Goal: Transaction & Acquisition: Obtain resource

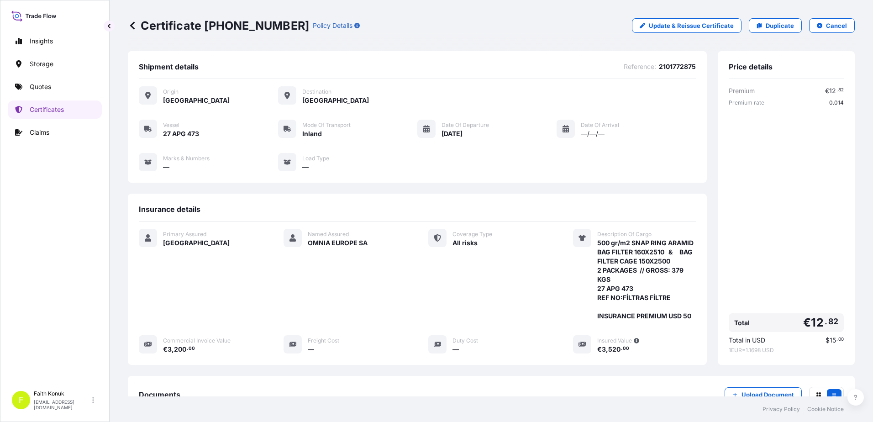
scroll to position [131, 0]
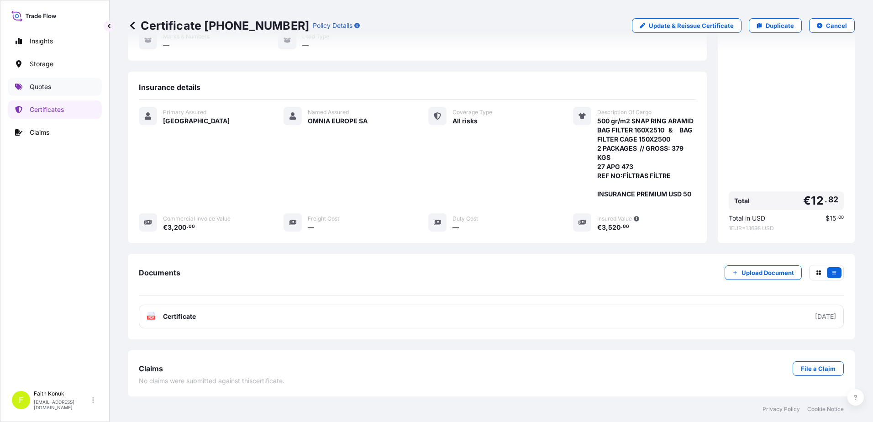
click at [47, 89] on p "Quotes" at bounding box center [40, 86] width 21 height 9
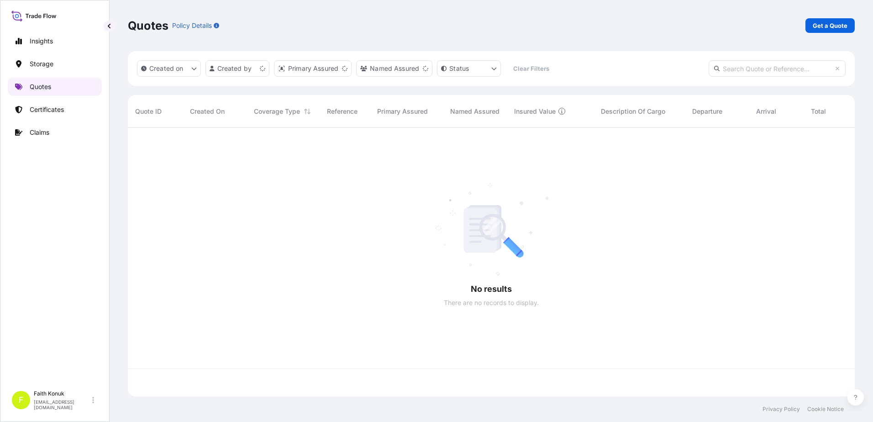
scroll to position [267, 720]
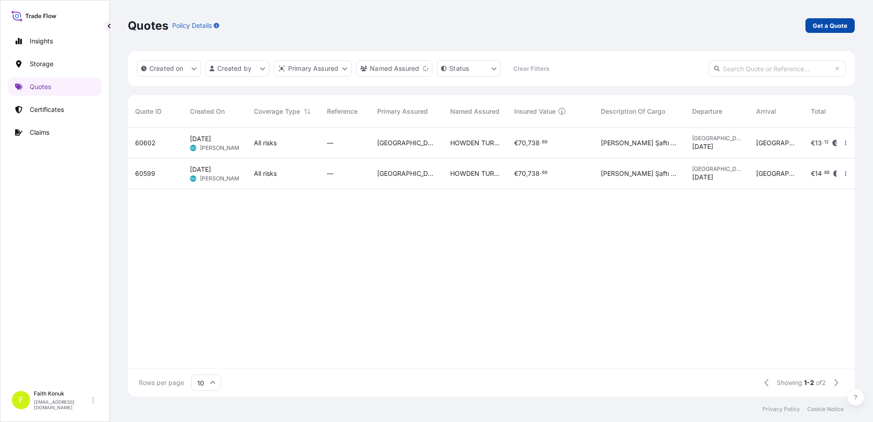
click at [830, 27] on p "Get a Quote" at bounding box center [830, 25] width 35 height 9
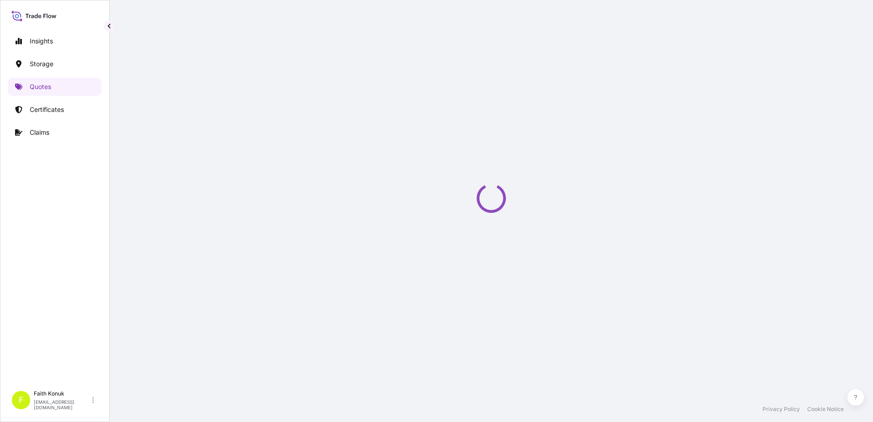
scroll to position [15, 0]
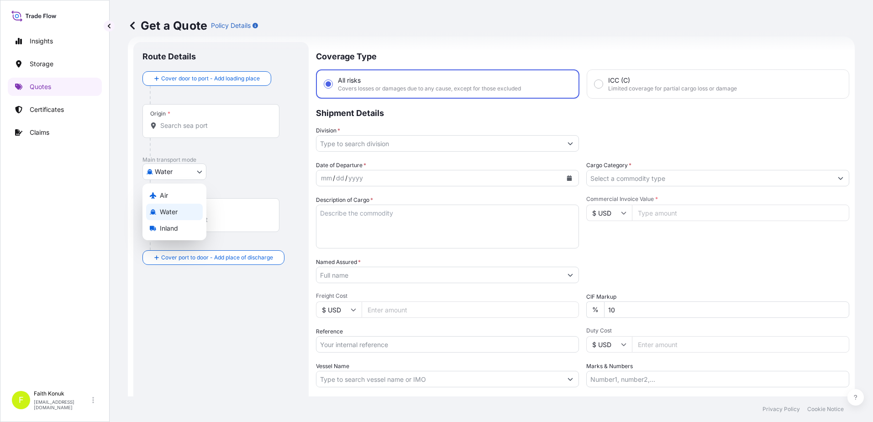
click at [186, 172] on body "Insights Storage Quotes Certificates Claims F [PERSON_NAME] [EMAIL_ADDRESS][DOM…" at bounding box center [436, 211] width 873 height 422
click at [175, 227] on span "Inland" at bounding box center [169, 228] width 18 height 9
select select "Inland"
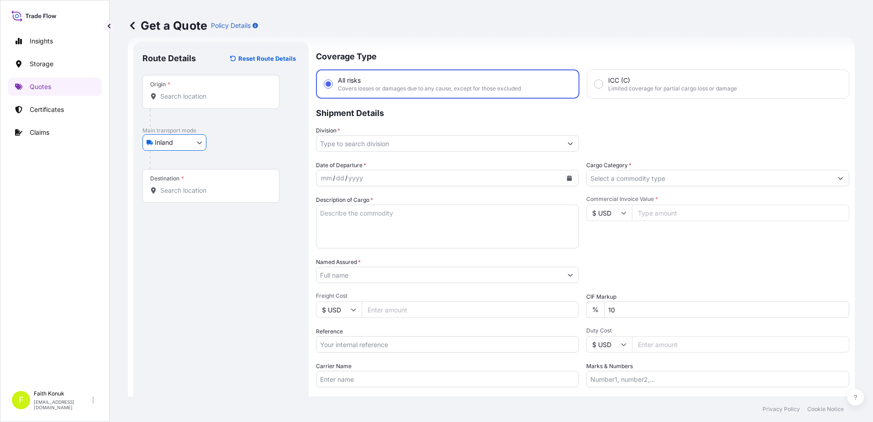
click at [239, 131] on p "Main transport mode" at bounding box center [220, 130] width 157 height 7
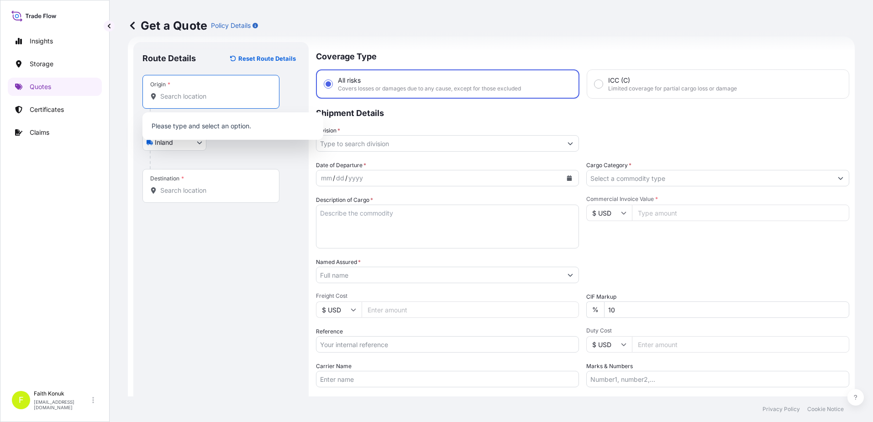
click at [200, 96] on input "Origin *" at bounding box center [214, 96] width 108 height 9
drag, startPoint x: 185, startPoint y: 96, endPoint x: 132, endPoint y: 93, distance: 52.6
click at [132, 93] on form "Route Details Reset Route Details Place of loading Road / Inland Road / Inland …" at bounding box center [491, 249] width 727 height 424
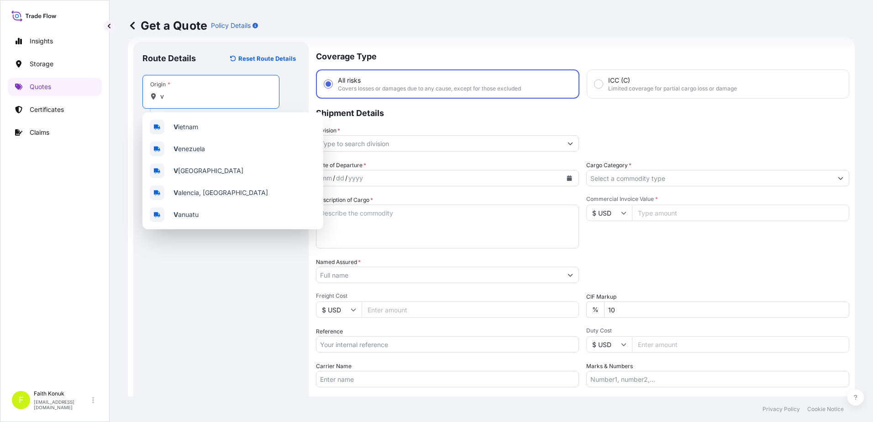
paste input "TURKIYE"
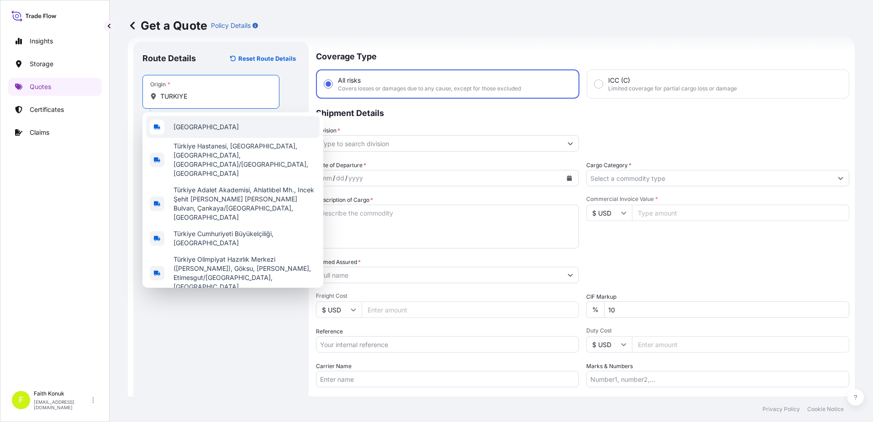
click at [200, 128] on div "[GEOGRAPHIC_DATA]" at bounding box center [233, 127] width 174 height 22
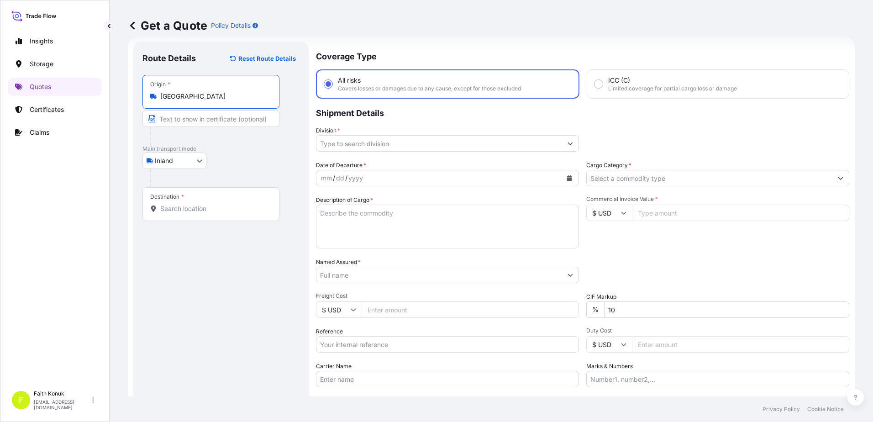
type input "[GEOGRAPHIC_DATA]"
click at [253, 157] on div "Inland Air Water Inland" at bounding box center [220, 161] width 157 height 16
click at [203, 211] on input "Destination *" at bounding box center [214, 208] width 108 height 9
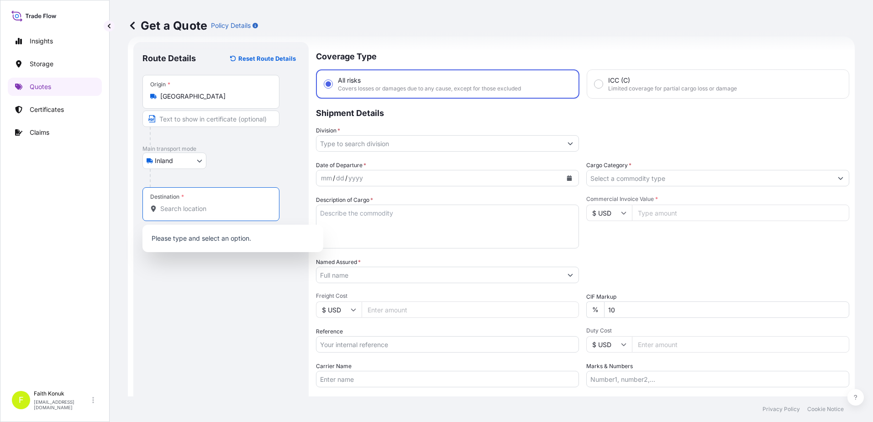
paste input "[GEOGRAPHIC_DATA]"
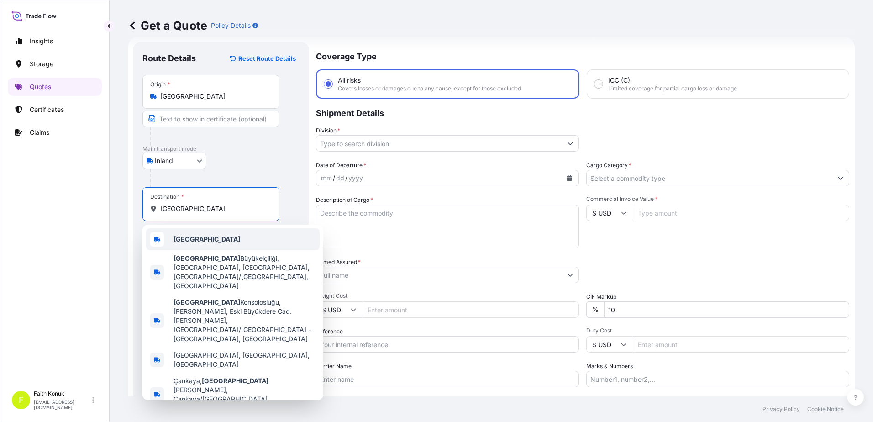
click at [205, 239] on div "[GEOGRAPHIC_DATA]" at bounding box center [233, 239] width 174 height 22
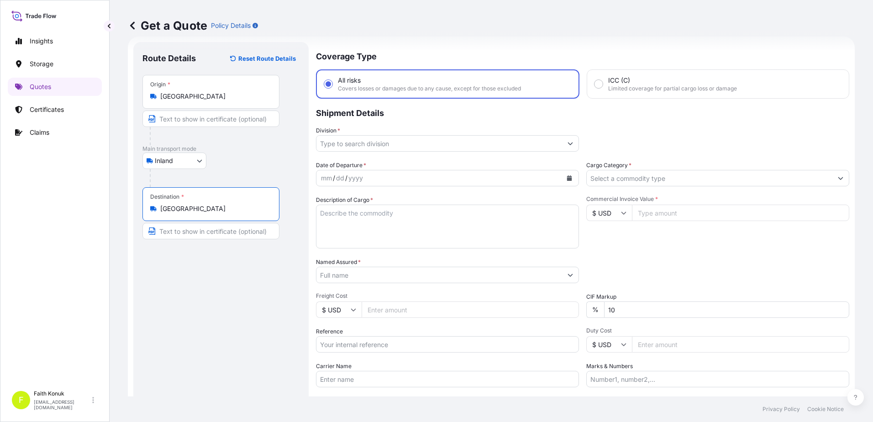
type input "[GEOGRAPHIC_DATA]"
click at [231, 166] on div "Inland Air Water Inland" at bounding box center [220, 161] width 157 height 16
click at [366, 135] on div "Division *" at bounding box center [447, 139] width 263 height 26
click at [364, 142] on input "Division *" at bounding box center [440, 143] width 246 height 16
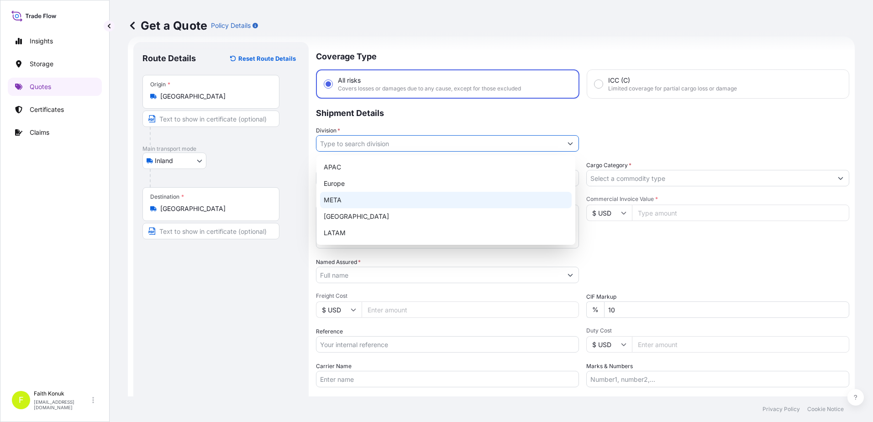
click at [343, 198] on div "META" at bounding box center [446, 200] width 252 height 16
type input "META"
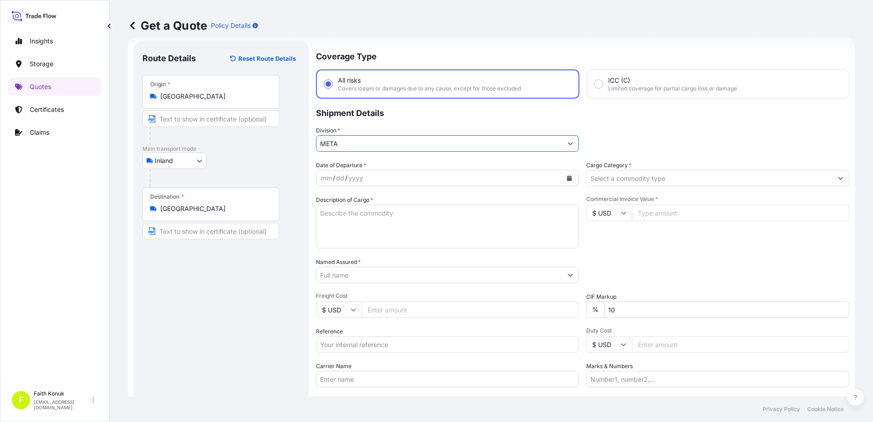
click at [404, 123] on p "Shipment Details" at bounding box center [582, 112] width 533 height 27
click at [570, 176] on button "Calendar" at bounding box center [569, 178] width 15 height 15
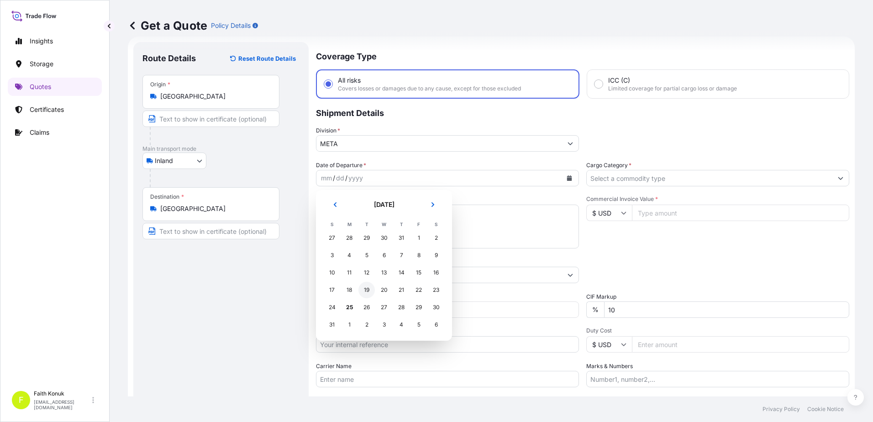
click at [369, 291] on div "19" at bounding box center [367, 290] width 16 height 16
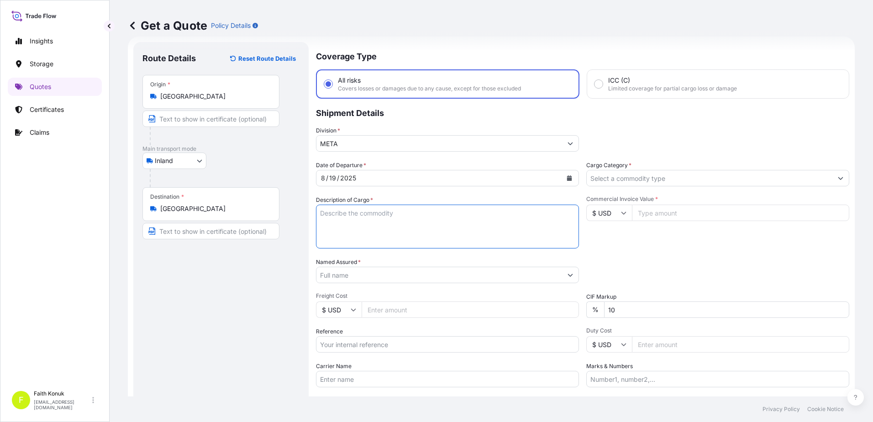
click at [350, 214] on textarea "Description of Cargo *" at bounding box center [447, 227] width 263 height 44
click at [348, 220] on textarea "Description of Cargo *" at bounding box center [447, 227] width 263 height 44
paste textarea "HAVA KÖRÜĞÜ TASIYICISI 16 KAP / 9120.00 KG"
click at [338, 232] on textarea "HAVA KÖRÜĞÜ TASIYICISI 16 KAP / 9120.00 KG" at bounding box center [447, 227] width 263 height 44
paste textarea "SAS 33068"
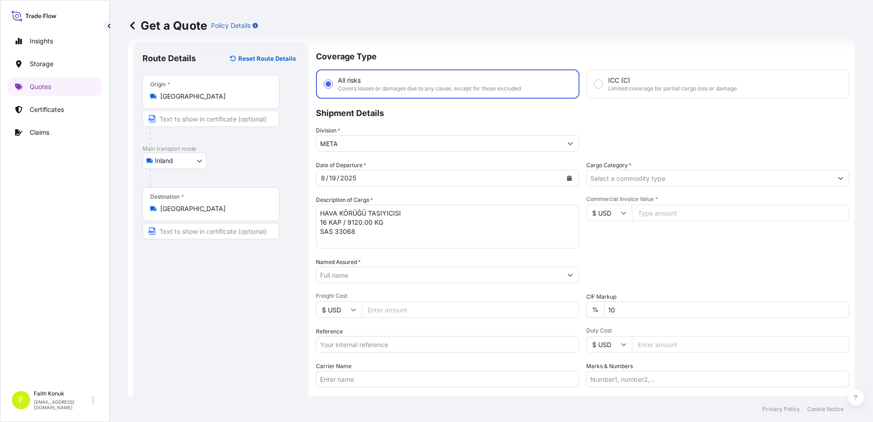
click at [369, 238] on textarea "HAVA KÖRÜĞÜ TASIYICISI 16 KAP / 9120.00 KG SAS 33068" at bounding box center [447, 227] width 263 height 44
paste textarea "’50 DN 158"
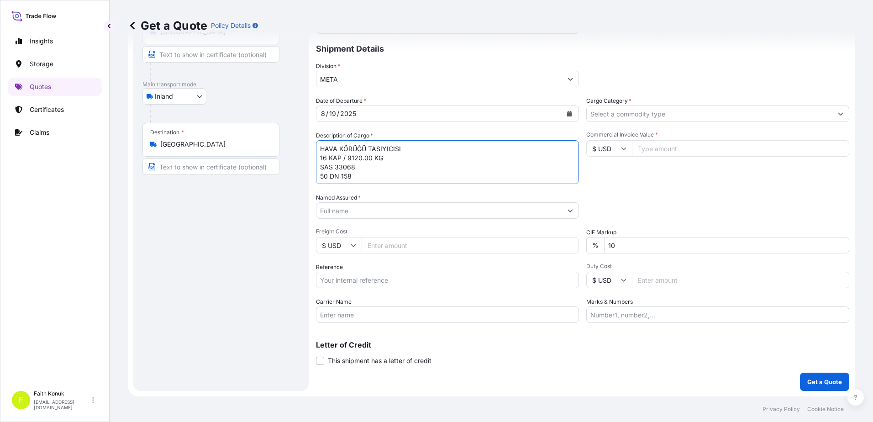
type textarea "HAVA KÖRÜĞÜ TASIYICISI 16 KAP / 9120.00 KG SAS 33068 50 DN 158"
click at [348, 311] on input "Carrier Name" at bounding box center [447, 314] width 263 height 16
paste input "’50 DN 158"
type input "50 DN 158"
click at [375, 174] on textarea "HAVA KÖRÜĞÜ TASIYICISI 16 KAP / 9120.00 KG SAS 33068 50 DN 158" at bounding box center [447, 162] width 263 height 44
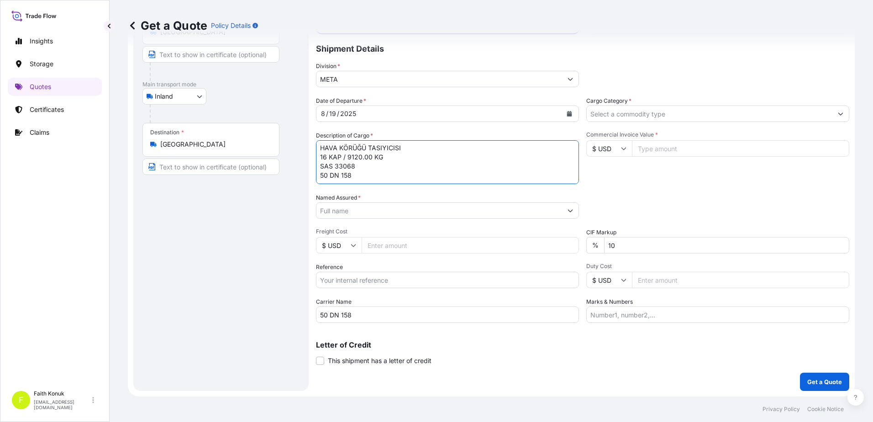
scroll to position [15, 0]
click at [420, 180] on textarea "HAVA KÖRÜĞÜ TASIYICISI 16 KAP / 9120.00 KG SAS 33068 50 DN 158 INSURANCE PREMIUM" at bounding box center [447, 162] width 263 height 44
type textarea "HAVA KÖRÜĞÜ TASIYICISI 16 KAP / 9120.00 KG SAS 33068 50 DN 158 INSURANCE PREMIU…"
click at [351, 213] on input "Named Assured *" at bounding box center [440, 210] width 246 height 16
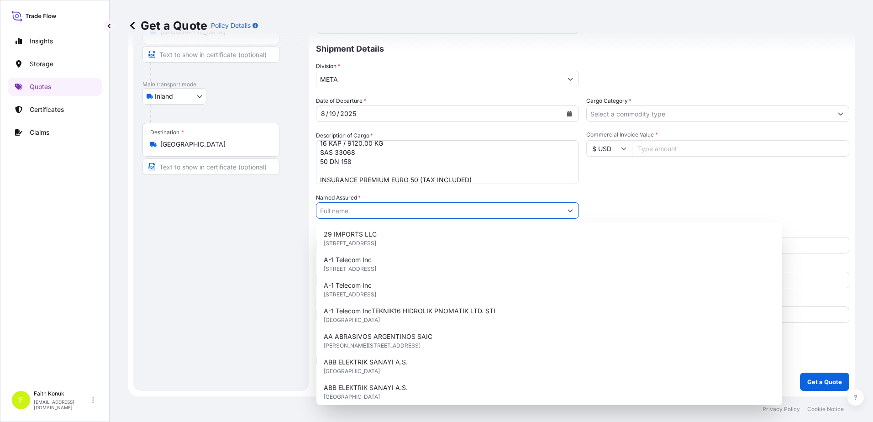
paste input "TR-EOS END. OTO SIST. MAK. İTH. İHR. SAN TİC LTD STİ"
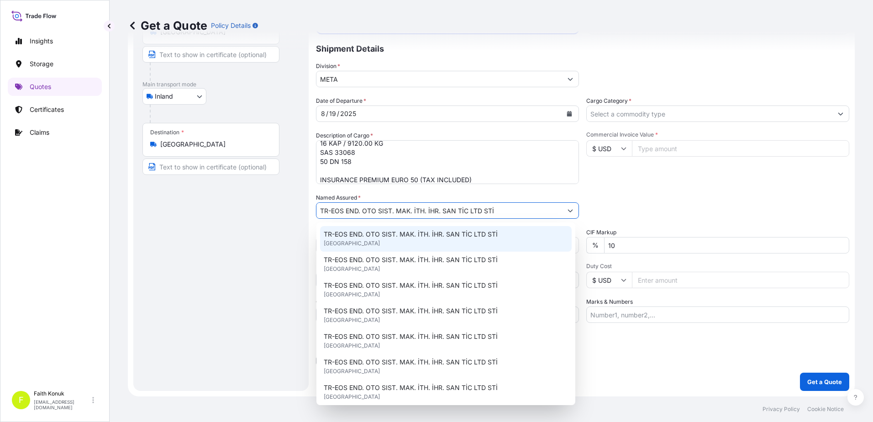
click at [382, 229] on div "TR-EOS END. OTO SIST. MAK. İTH. İHR. SAN TİC LTD [GEOGRAPHIC_DATA]" at bounding box center [446, 239] width 252 height 26
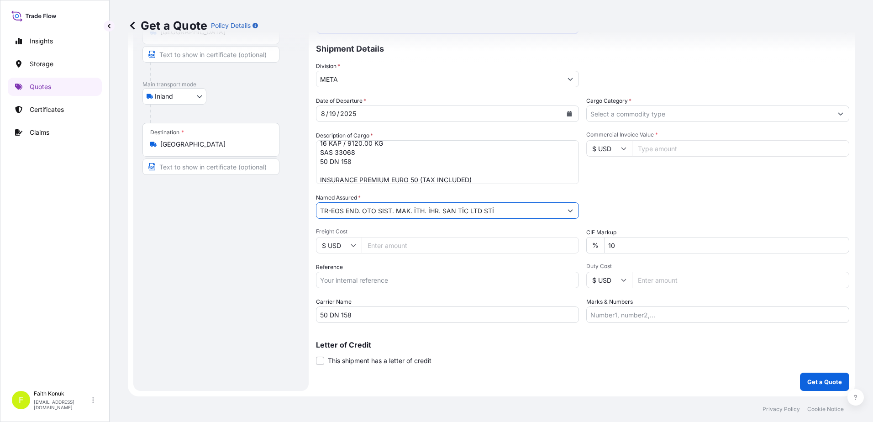
type input "TR-EOS END. OTO SIST. MAK. İTH. İHR. SAN TİC LTD STİ"
click at [405, 230] on span "Freight Cost" at bounding box center [447, 231] width 263 height 7
click at [405, 237] on input "Freight Cost" at bounding box center [470, 245] width 217 height 16
click at [328, 282] on input "Reference" at bounding box center [447, 280] width 263 height 16
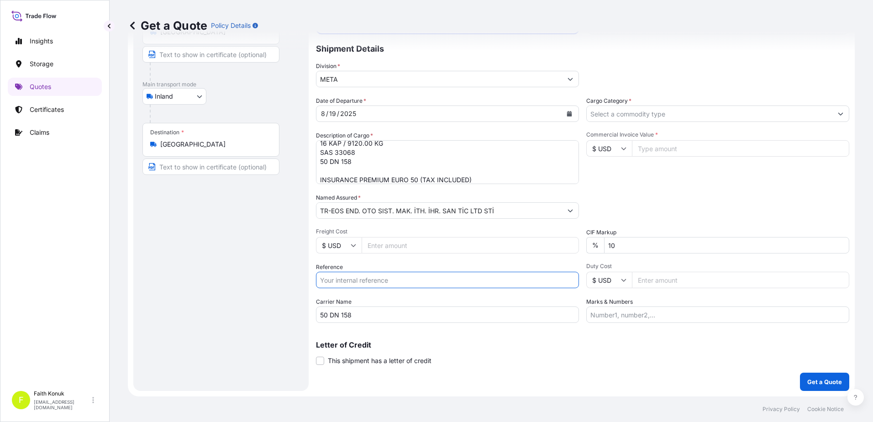
paste input "2401772754"
type input "2401772754"
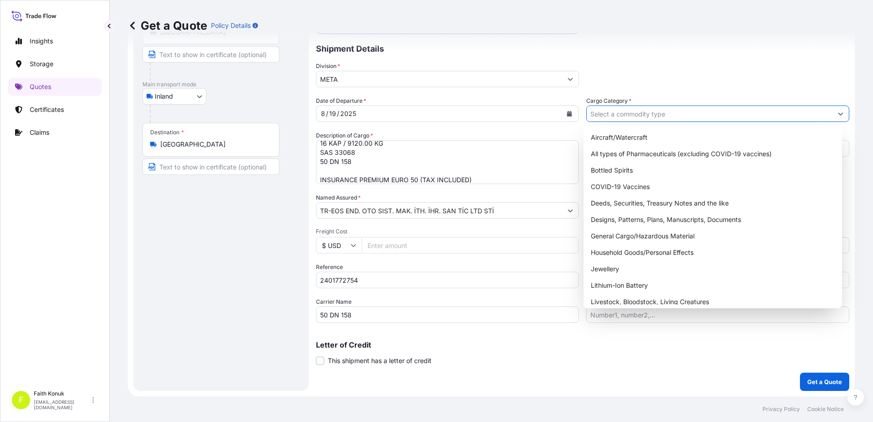
click at [603, 110] on input "Cargo Category *" at bounding box center [710, 114] width 246 height 16
click at [621, 239] on div "General Cargo/Hazardous Material" at bounding box center [713, 236] width 252 height 16
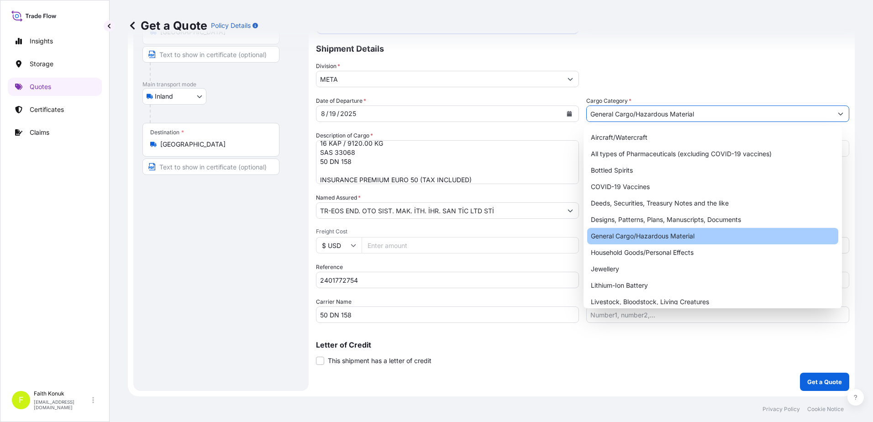
type input "General Cargo/Hazardous Material"
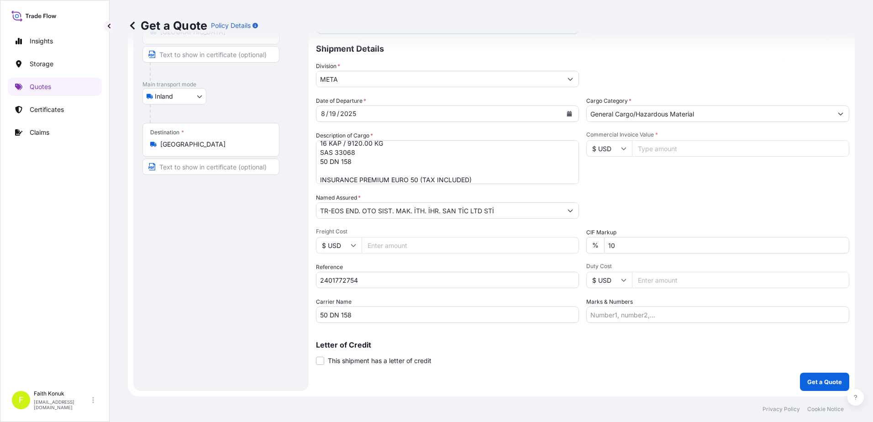
click at [635, 174] on div "Commercial Invoice Value * $ USD" at bounding box center [717, 157] width 263 height 53
click at [623, 148] on input "$ USD" at bounding box center [609, 148] width 46 height 16
click at [612, 170] on div "€ EUR" at bounding box center [606, 173] width 38 height 17
type input "€ EUR"
click at [646, 151] on input "Commercial Invoice Value *" at bounding box center [740, 148] width 217 height 16
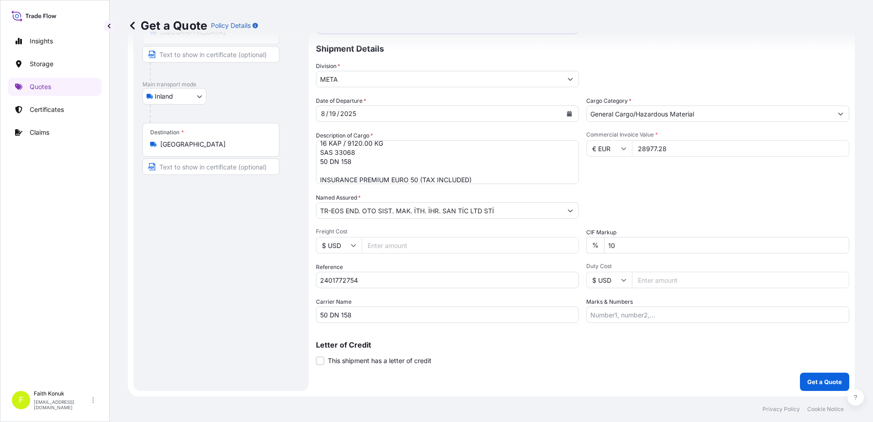
type input "28977.28"
drag, startPoint x: 577, startPoint y: 243, endPoint x: 517, endPoint y: 243, distance: 60.7
click at [517, 243] on div "Date of Departure * [DATE] Cargo Category * General Cargo/Hazardous Material De…" at bounding box center [582, 209] width 533 height 227
type input "0"
click at [825, 382] on p "Get a Quote" at bounding box center [824, 381] width 35 height 9
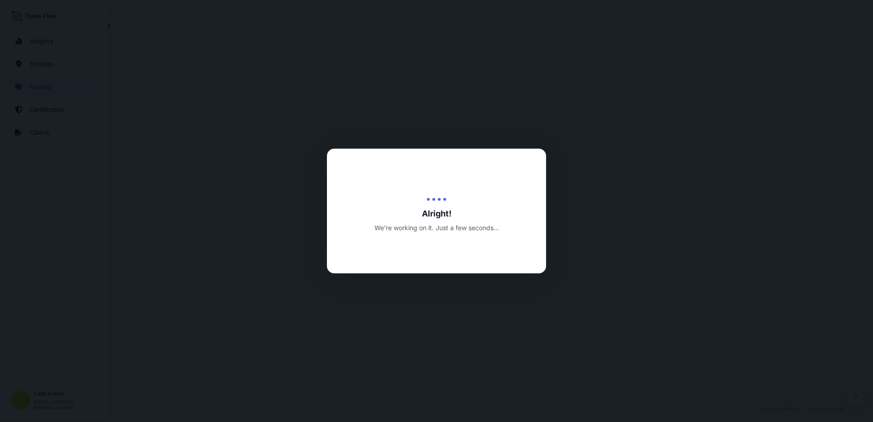
select select "Inland"
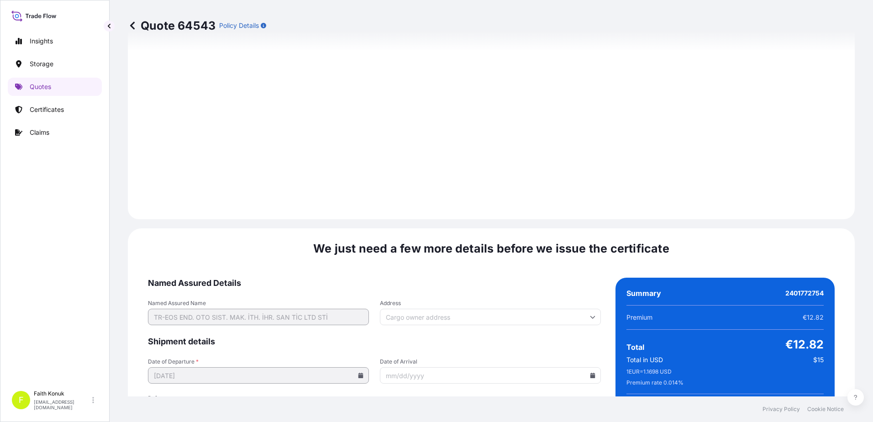
scroll to position [1347, 0]
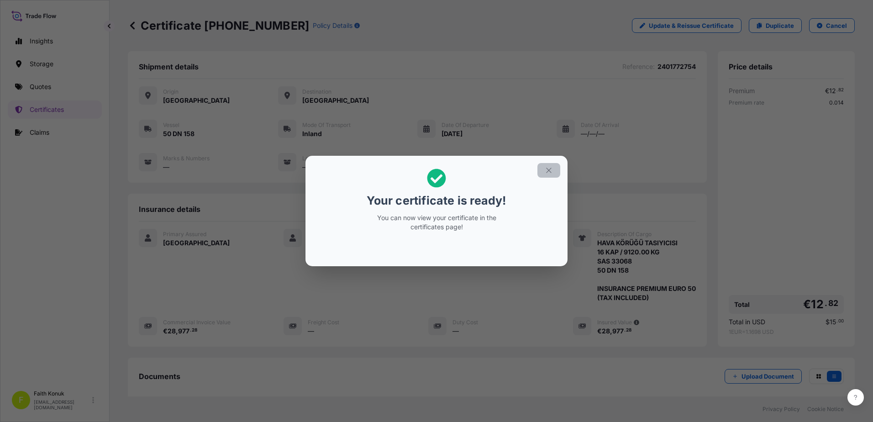
click at [550, 169] on icon "button" at bounding box center [549, 170] width 8 height 8
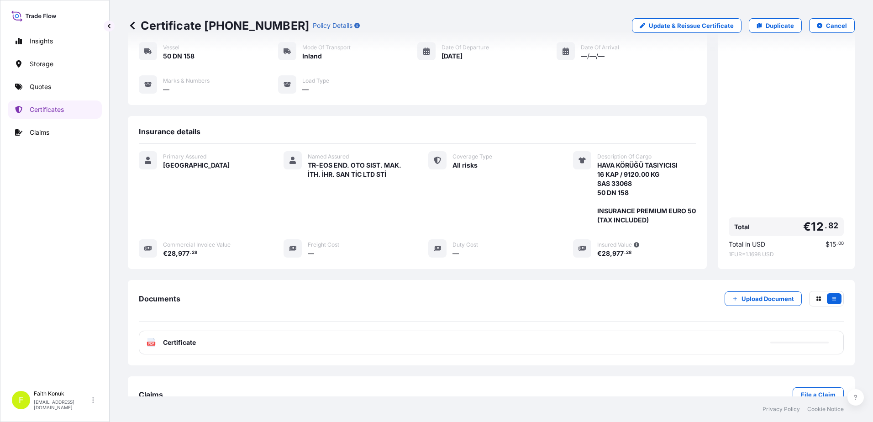
scroll to position [104, 0]
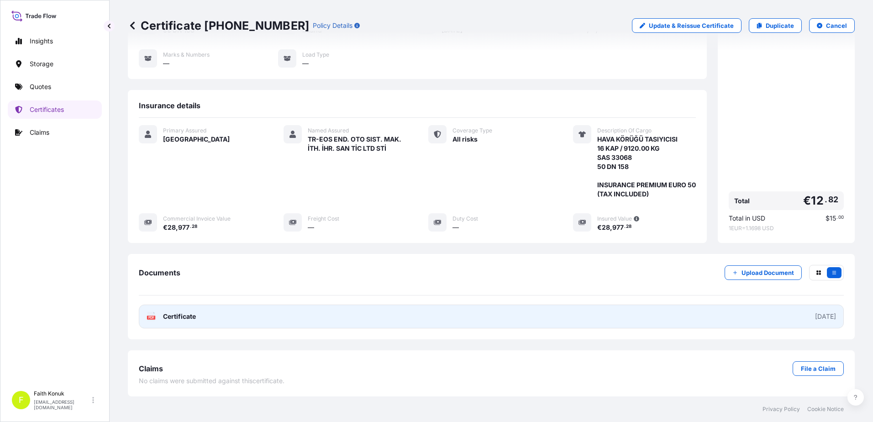
click at [185, 317] on span "Certificate" at bounding box center [179, 316] width 33 height 9
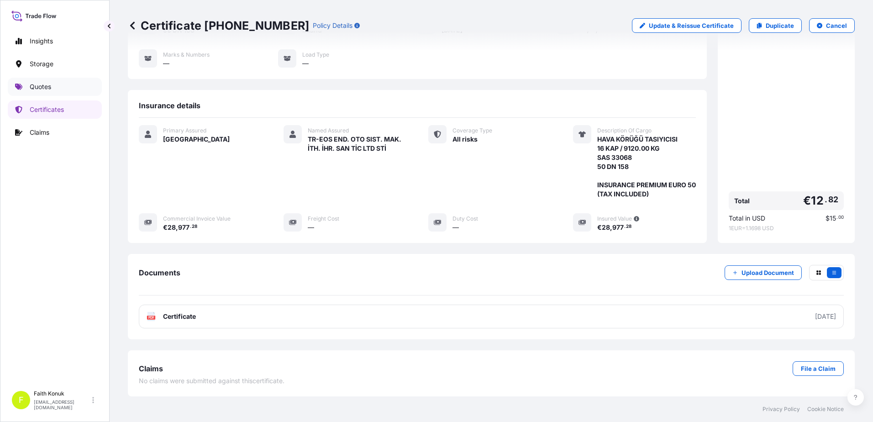
click at [55, 89] on link "Quotes" at bounding box center [55, 87] width 94 height 18
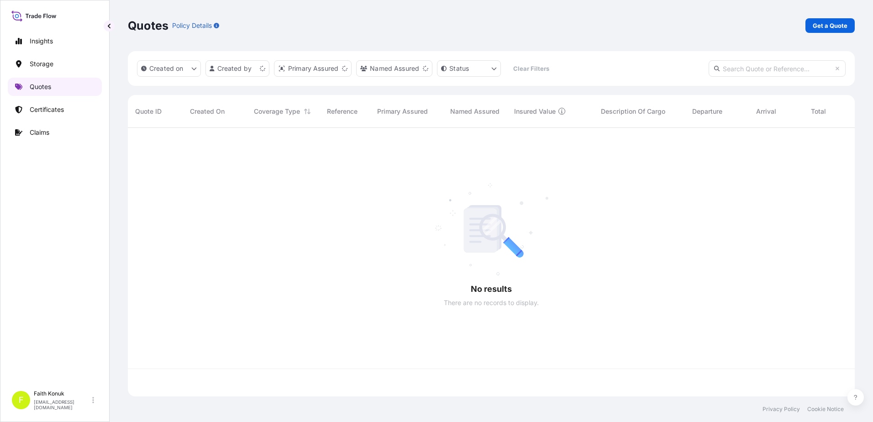
scroll to position [267, 720]
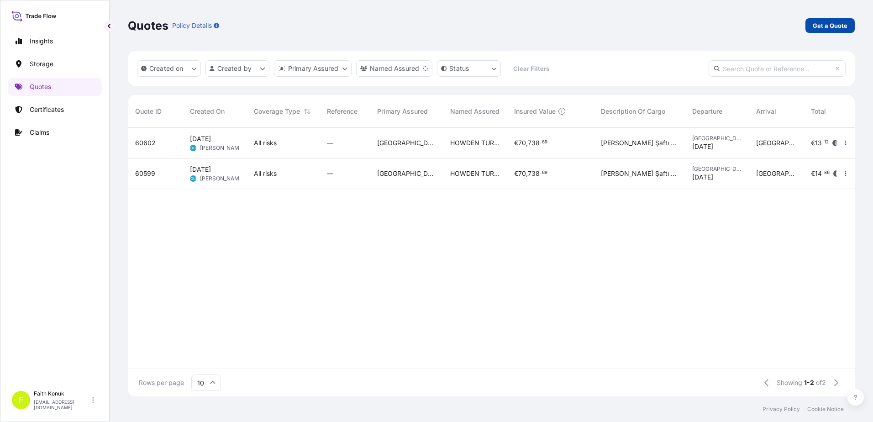
click at [832, 21] on link "Get a Quote" at bounding box center [830, 25] width 49 height 15
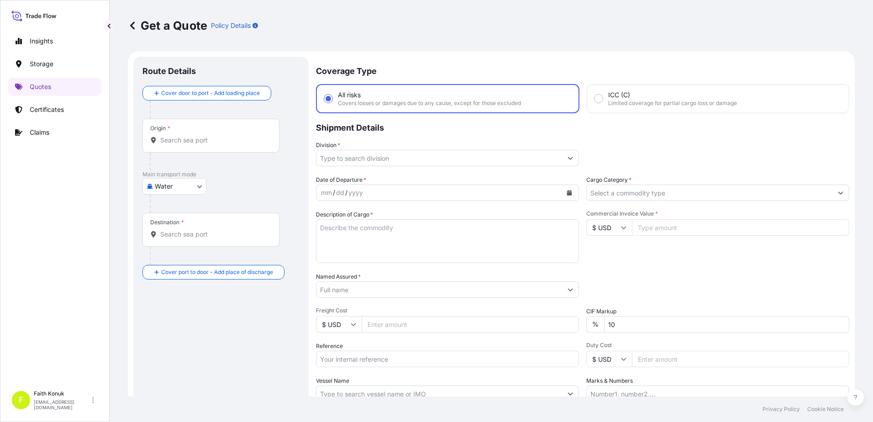
scroll to position [15, 0]
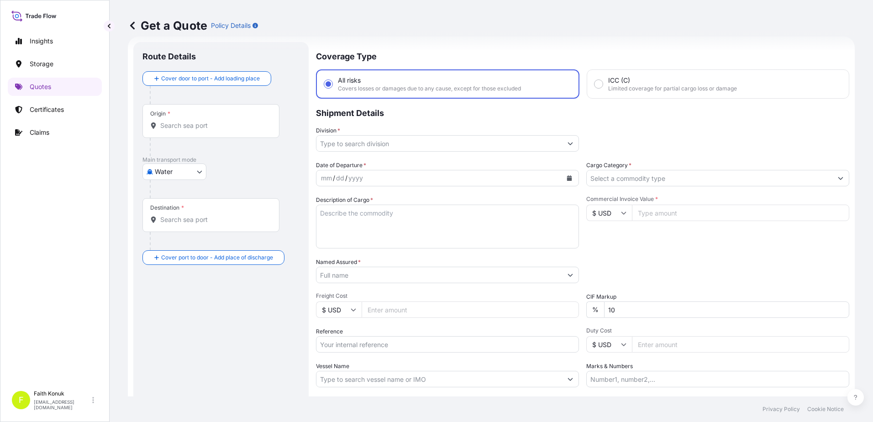
click at [182, 176] on body "Insights Storage Quotes Certificates Claims F [PERSON_NAME] [EMAIL_ADDRESS][DOM…" at bounding box center [436, 211] width 873 height 422
click at [175, 194] on div "Air" at bounding box center [174, 195] width 57 height 16
select select "Air"
click at [236, 178] on div "Air Air Water Inland" at bounding box center [220, 175] width 157 height 16
click at [187, 135] on div "Origin *" at bounding box center [210, 125] width 137 height 34
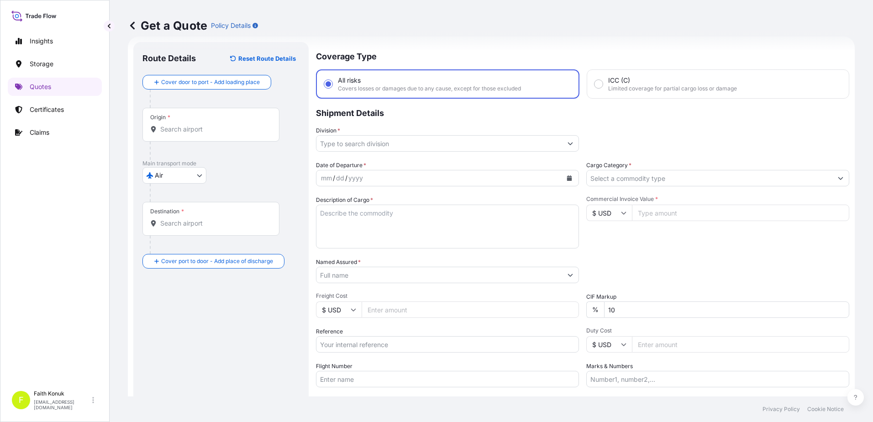
click at [187, 134] on input "Origin *" at bounding box center [214, 129] width 108 height 9
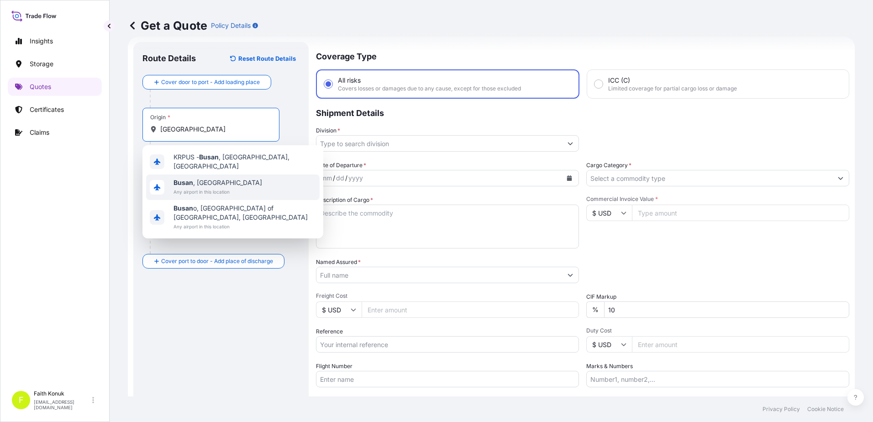
type input "Busan, [GEOGRAPHIC_DATA]"
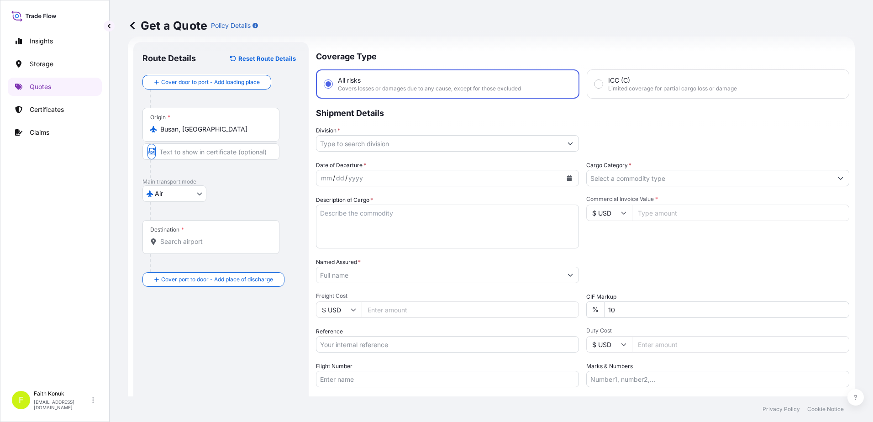
click at [233, 193] on div "Air Air Water Inland" at bounding box center [220, 193] width 157 height 16
click at [185, 244] on input "Destination *" at bounding box center [214, 241] width 108 height 9
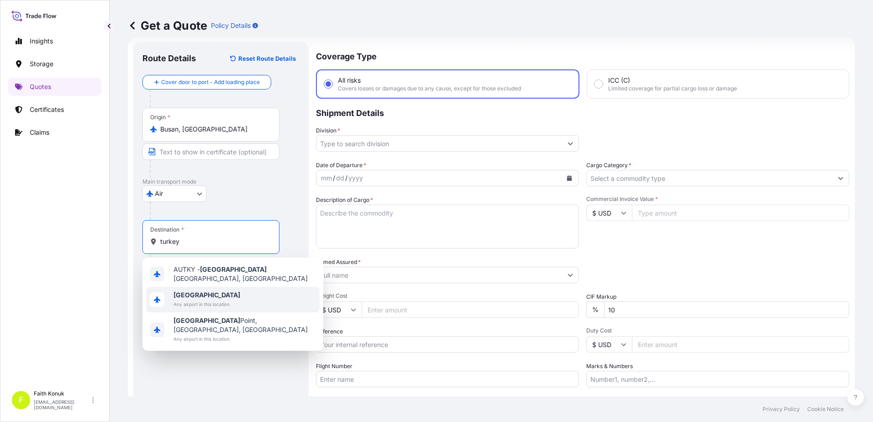
click at [198, 300] on span "Any airport in this location" at bounding box center [207, 304] width 67 height 9
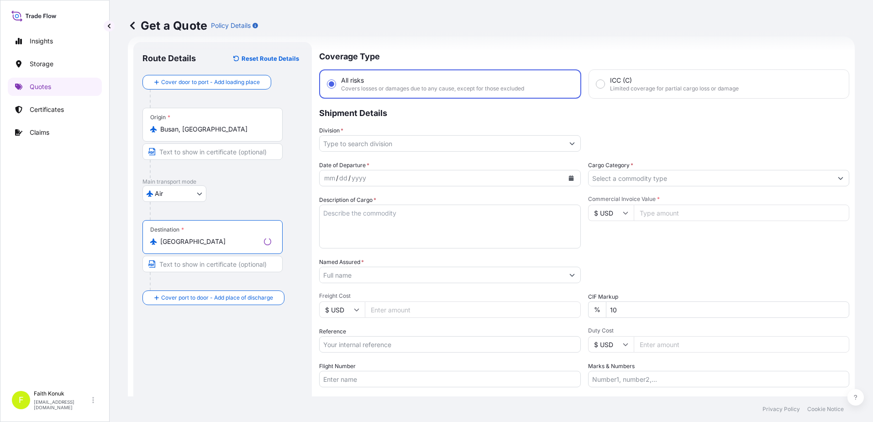
type input "[GEOGRAPHIC_DATA]"
click at [245, 198] on div "Air Air Water Inland" at bounding box center [220, 193] width 157 height 16
click at [379, 144] on input "Division *" at bounding box center [440, 143] width 246 height 16
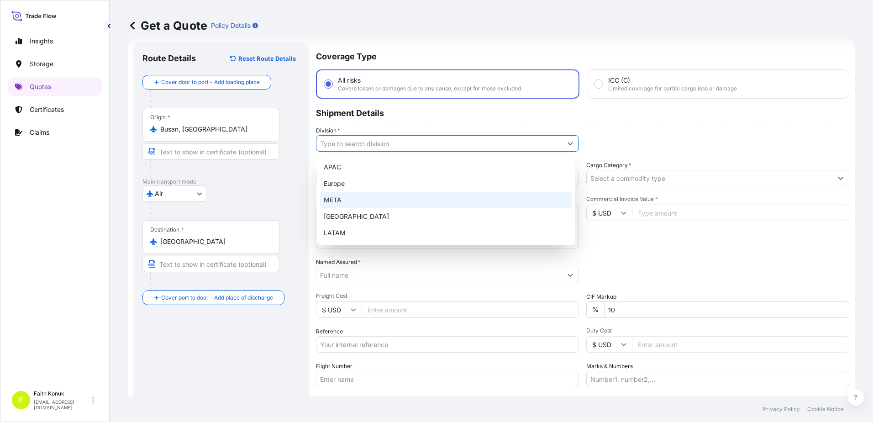
click at [340, 195] on div "META" at bounding box center [446, 200] width 252 height 16
type input "META"
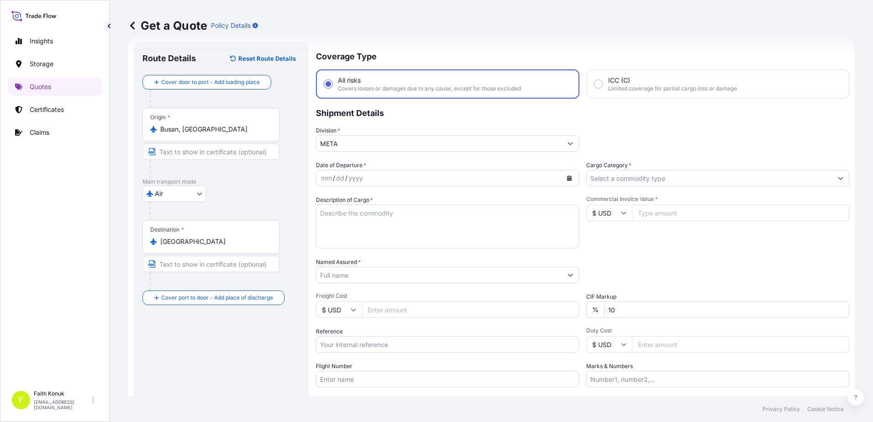
click at [389, 127] on div "Division * META" at bounding box center [447, 139] width 263 height 26
click at [567, 179] on icon "Calendar" at bounding box center [569, 177] width 5 height 5
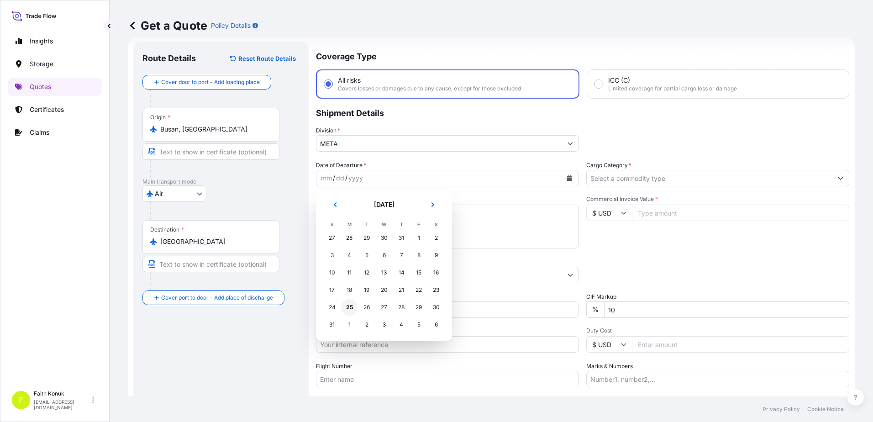
click at [353, 308] on div "25" at bounding box center [349, 307] width 16 height 16
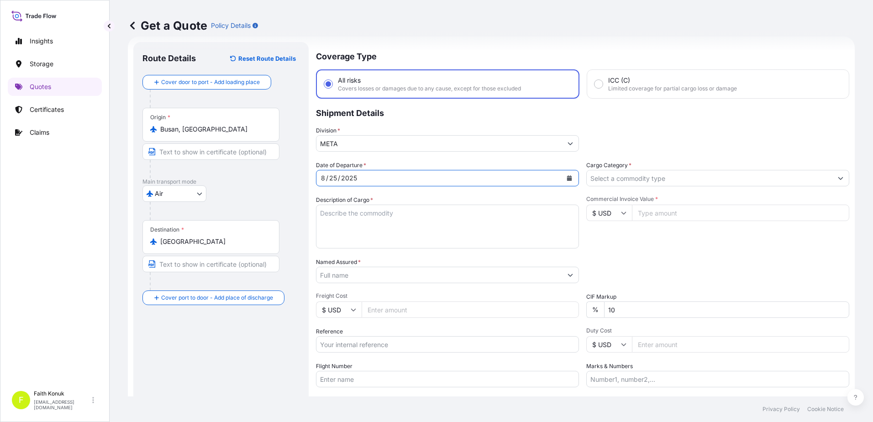
click at [353, 210] on textarea "Description of Cargo *" at bounding box center [447, 227] width 263 height 44
click at [369, 212] on textarea "Description of Cargo *" at bounding box center [447, 227] width 263 height 44
paste textarea "Non imo kozmetik 1 palet / 538kg"
type textarea "Non imo kozmetik 1 palet / 538kg"
click at [336, 339] on input "Reference" at bounding box center [447, 344] width 263 height 16
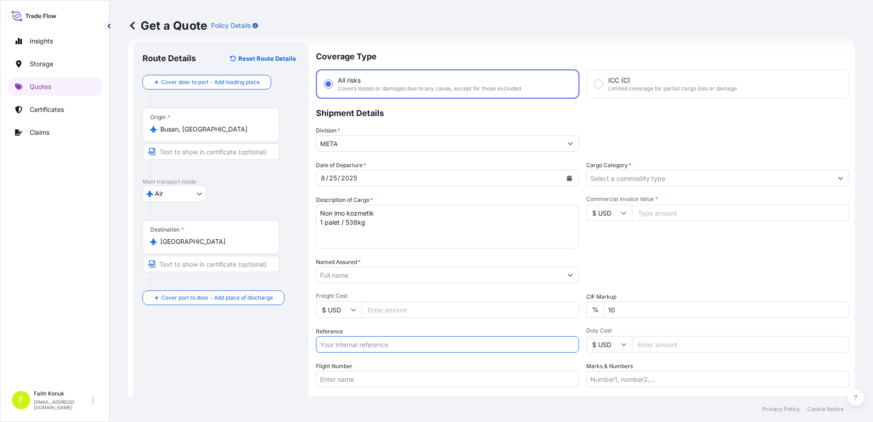
paste input "2531773084"
type input "2531773084"
click at [357, 328] on div "Reference 2531773084" at bounding box center [447, 340] width 263 height 26
click at [348, 381] on input "Flight Number" at bounding box center [447, 379] width 263 height 16
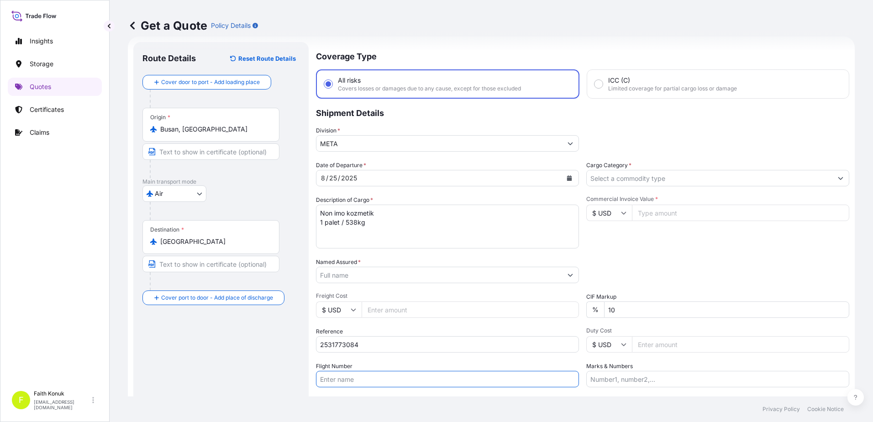
paste input "MAWB No: [PHONE_NUMBER]"
type input "MAWB No: [PHONE_NUMBER]"
click at [374, 228] on textarea "Non imo kozmetik 1 palet / 538kg" at bounding box center [447, 227] width 263 height 44
paste textarea "MAWB No: [PHONE_NUMBER]"
click at [319, 230] on textarea "Non imo kozmetik 1 palet / 538kg MAWB No: [PHONE_NUMBER]" at bounding box center [447, 227] width 263 height 44
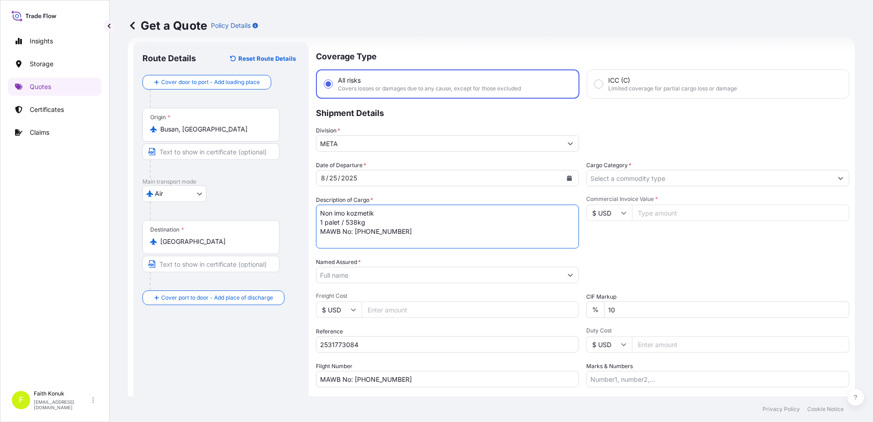
click at [371, 223] on textarea "Non imo kozmetik 1 palet / 538kg MAWB No: [PHONE_NUMBER]" at bounding box center [447, 227] width 263 height 44
paste textarea "BURIMP20250360"
click at [417, 243] on textarea "Non imo kozmetik 1 palet / 538kg BURIMP20250360 MAWB No: [PHONE_NUMBER]" at bounding box center [447, 227] width 263 height 44
type textarea "Non imo kozmetik 1 palet / 538kg BURIMP20250360 MAWB No: [PHONE_NUMBER] INSURAN…"
click at [356, 280] on input "Named Assured *" at bounding box center [440, 275] width 246 height 16
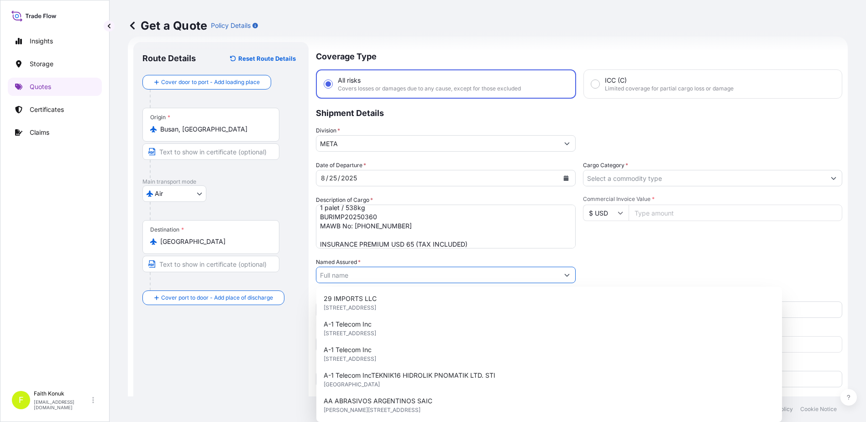
paste input "JERA COSMETICS DIŞ TİCARET LİMİTED ŞİRKETİ"
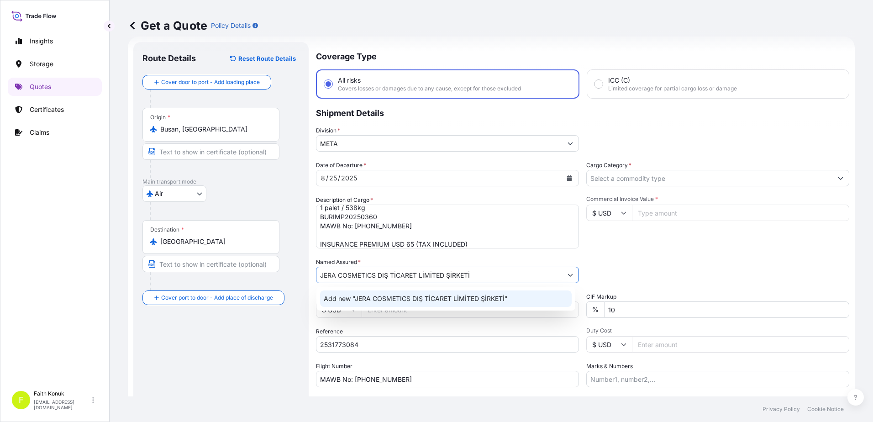
click at [368, 295] on span "Add new "JERA COSMETICS DIŞ TİCARET LİMİTED ŞİRKETİ"" at bounding box center [416, 298] width 184 height 9
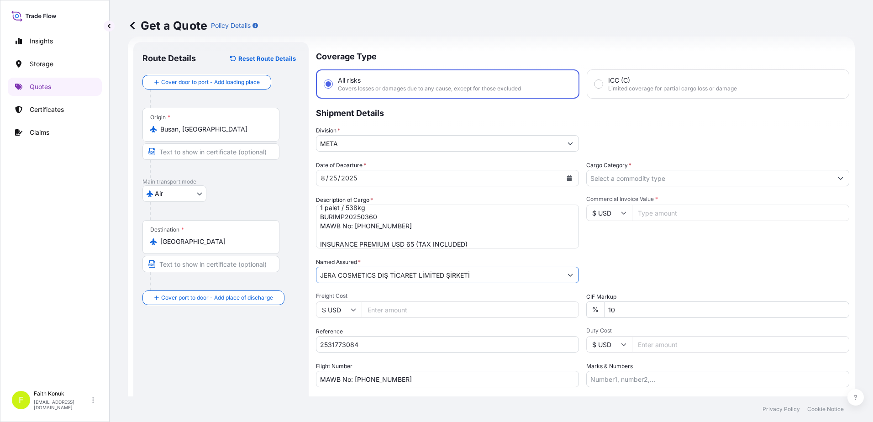
type input "JERA COSMETICS DIŞ TİCARET LİMİTED ŞİRKETİ"
click at [391, 261] on div "Named Assured * JERA COSMETICS DIŞ TİCARET LİMİTED ŞİRKETİ" at bounding box center [447, 271] width 263 height 26
click at [616, 184] on input "Cargo Category *" at bounding box center [710, 178] width 246 height 16
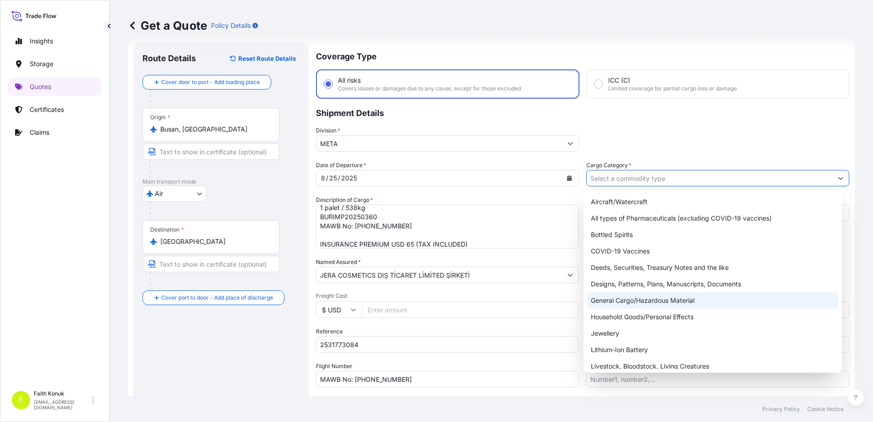
click at [616, 303] on div "General Cargo/Hazardous Material" at bounding box center [713, 300] width 252 height 16
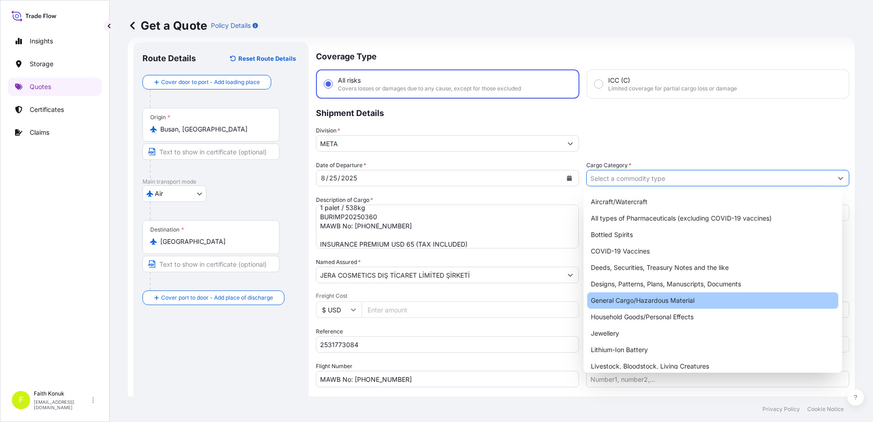
type input "General Cargo/Hazardous Material"
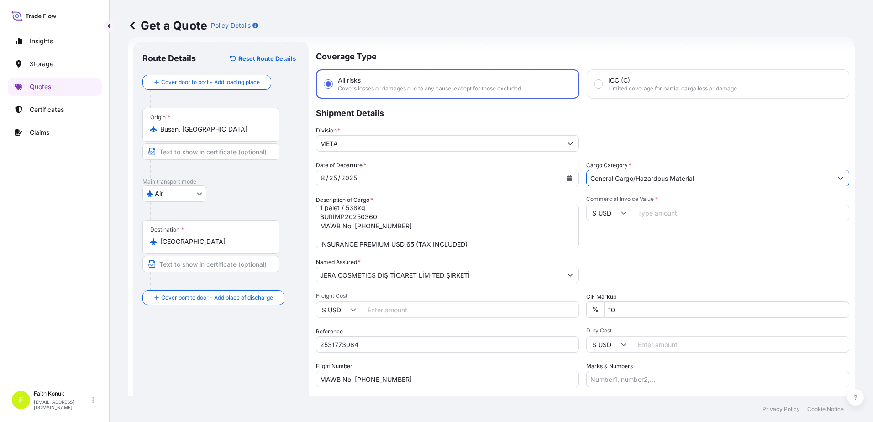
click at [645, 232] on div "Commercial Invoice Value * $ USD" at bounding box center [717, 221] width 263 height 53
click at [645, 215] on input "Commercial Invoice Value *" at bounding box center [740, 213] width 217 height 16
type input "4281"
click at [660, 244] on div "Commercial Invoice Value * $ USD 4281" at bounding box center [717, 221] width 263 height 53
drag, startPoint x: 626, startPoint y: 310, endPoint x: 533, endPoint y: 307, distance: 93.2
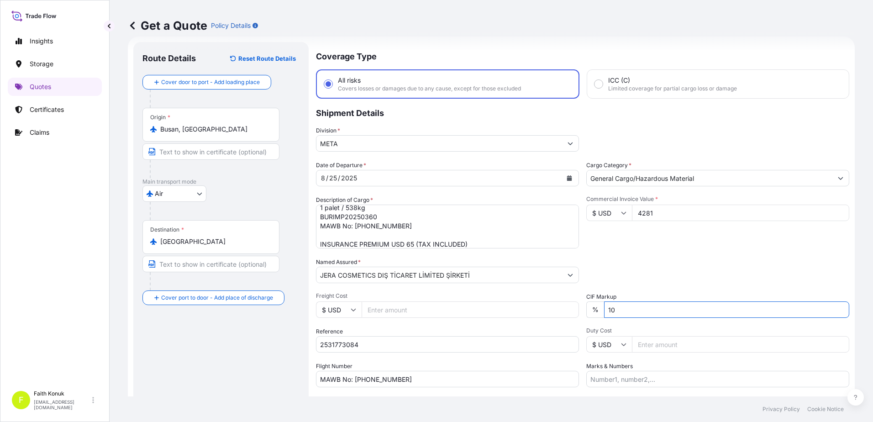
click at [531, 308] on div "Date of Departure * [DATE] Cargo Category * General Cargo/Hazardous Material De…" at bounding box center [582, 274] width 533 height 227
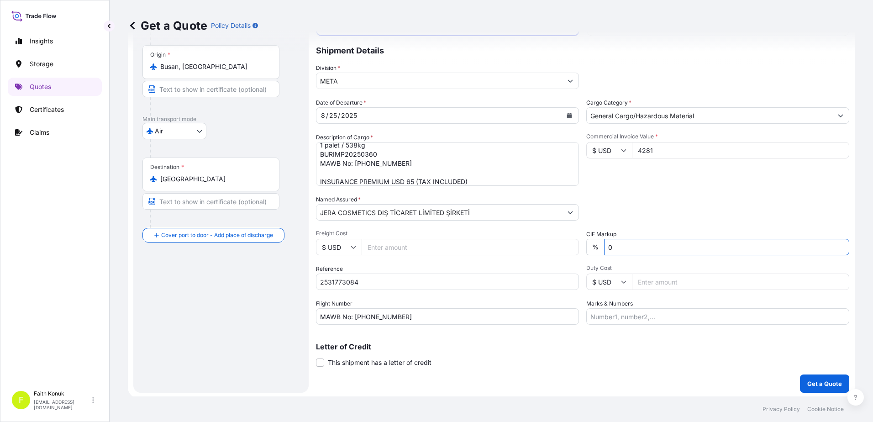
scroll to position [79, 0]
type input "0"
click at [818, 385] on p "Get a Quote" at bounding box center [824, 381] width 35 height 9
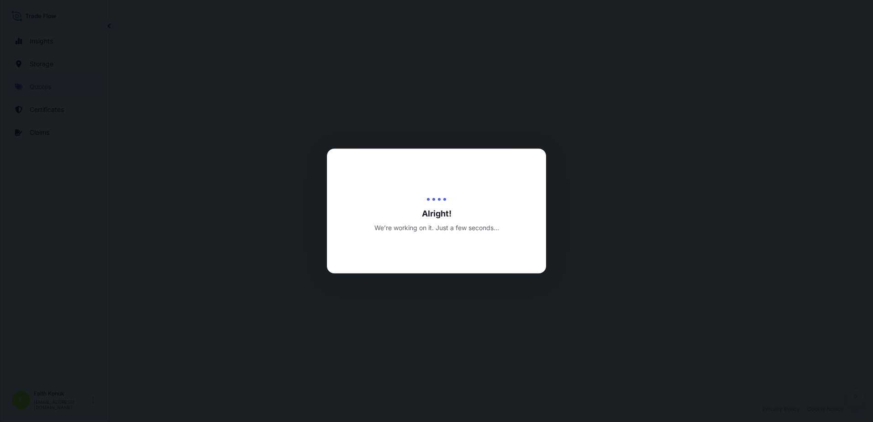
select select "Air"
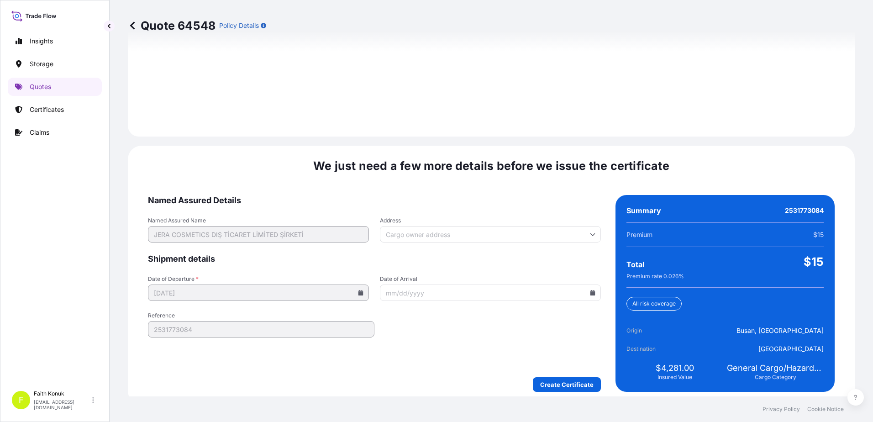
scroll to position [1300, 0]
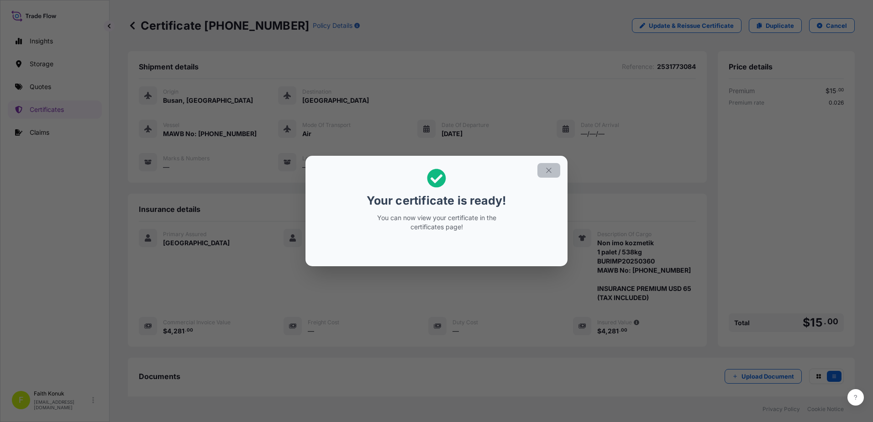
click at [549, 167] on icon "button" at bounding box center [549, 170] width 8 height 8
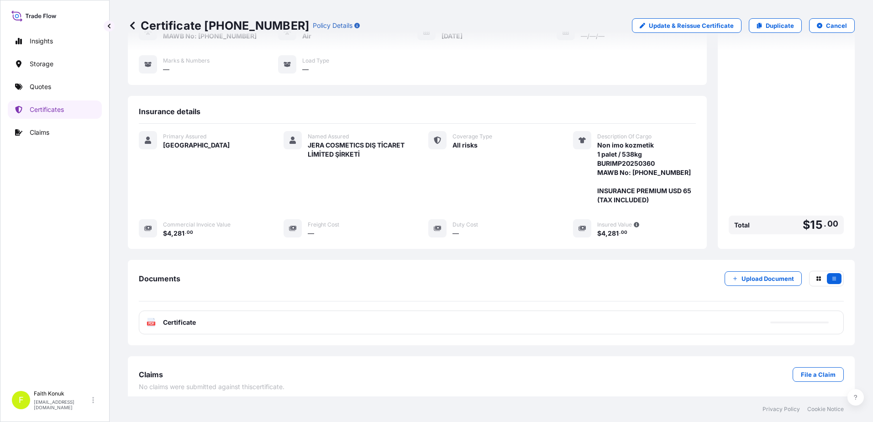
scroll to position [104, 0]
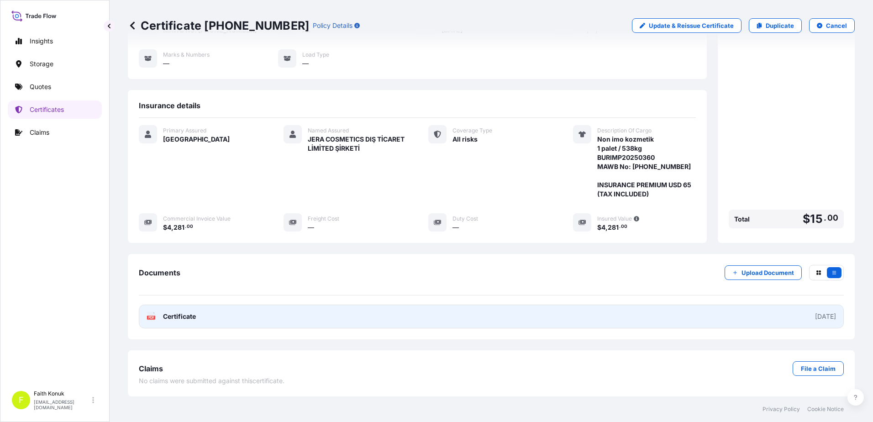
click at [152, 317] on text "PDF" at bounding box center [151, 317] width 6 height 3
